Goal: Navigation & Orientation: Find specific page/section

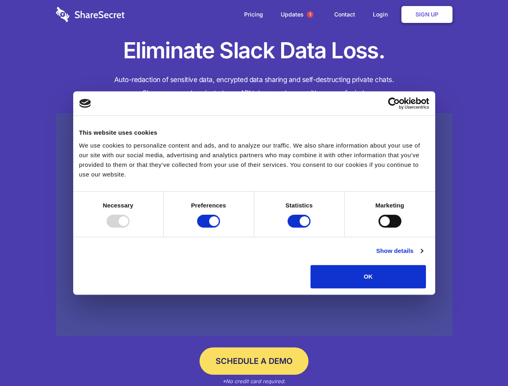
click at [129, 227] on div at bounding box center [117, 221] width 23 height 13
click at [220, 227] on input "Preferences" at bounding box center [208, 221] width 23 height 13
checkbox input "false"
click at [300, 227] on input "Statistics" at bounding box center [298, 221] width 23 height 13
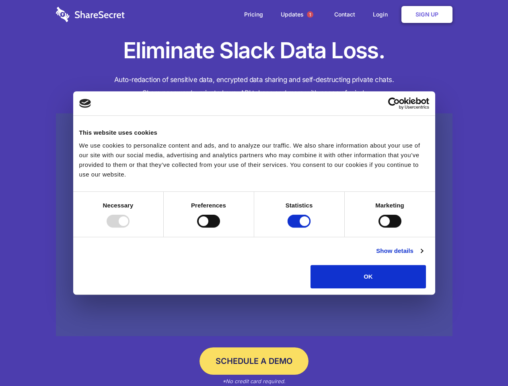
checkbox input "false"
click at [378, 227] on input "Marketing" at bounding box center [389, 221] width 23 height 13
checkbox input "true"
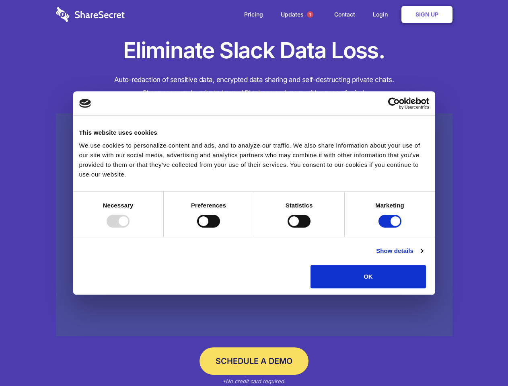
click at [422, 256] on link "Show details" at bounding box center [399, 251] width 47 height 10
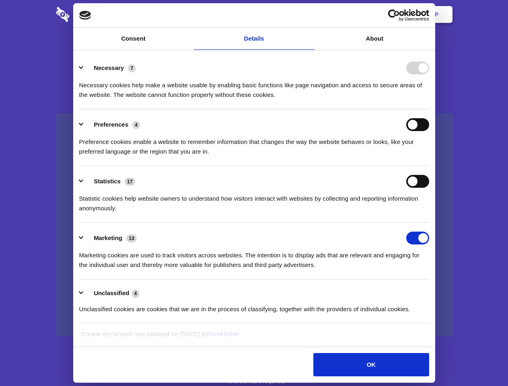
click at [432, 291] on ul "Necessary 7 Necessary cookies help make a website usable by enabling basic func…" at bounding box center [253, 188] width 357 height 271
click at [309, 14] on span "1" at bounding box center [310, 14] width 6 height 6
